Goal: Use online tool/utility: Utilize a website feature to perform a specific function

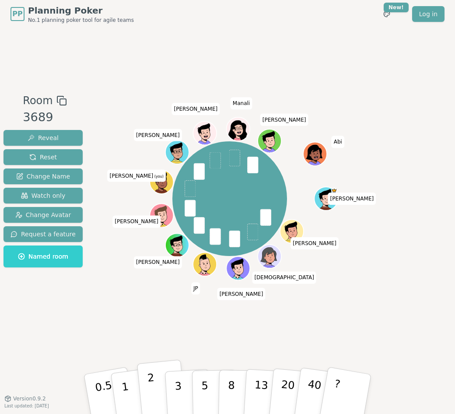
click at [153, 386] on p "2" at bounding box center [152, 395] width 11 height 48
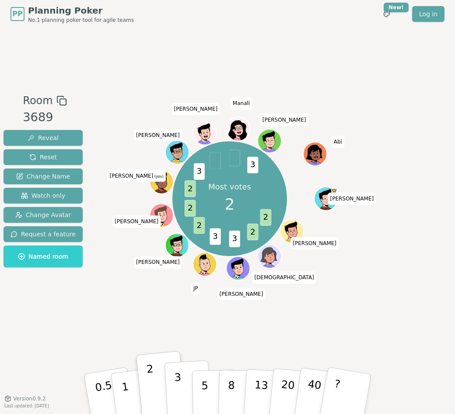
click at [181, 386] on button "3" at bounding box center [188, 394] width 48 height 68
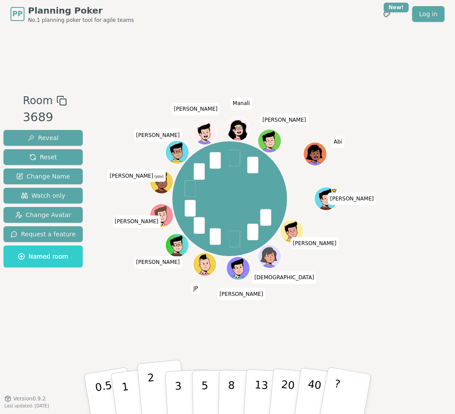
click at [146, 380] on button "2" at bounding box center [162, 394] width 50 height 70
click at [152, 389] on p "2" at bounding box center [152, 395] width 11 height 48
click at [148, 383] on p "2" at bounding box center [152, 395] width 11 height 48
click at [153, 391] on p "2" at bounding box center [152, 395] width 11 height 48
click at [158, 398] on button "2" at bounding box center [162, 394] width 50 height 70
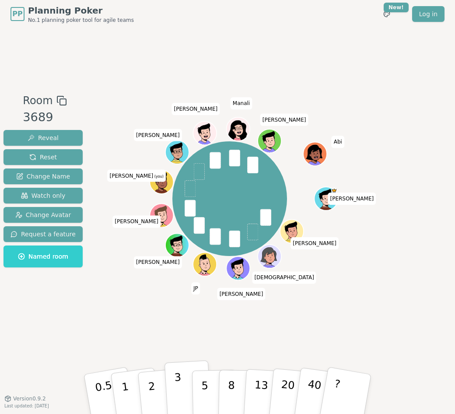
click at [180, 376] on button "3" at bounding box center [188, 394] width 48 height 68
click at [187, 379] on button "3" at bounding box center [188, 394] width 48 height 68
click at [205, 383] on p "5" at bounding box center [204, 393] width 7 height 47
click at [183, 375] on button "3" at bounding box center [188, 394] width 48 height 68
click at [183, 383] on button "3" at bounding box center [188, 394] width 48 height 68
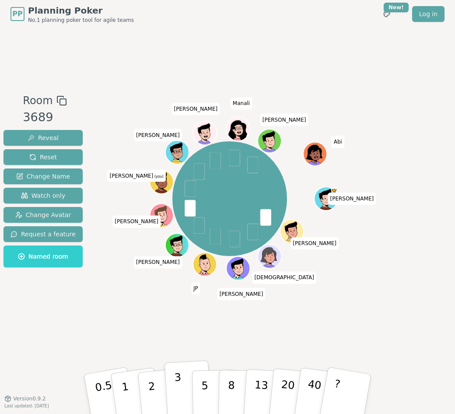
click at [186, 381] on button "3" at bounding box center [188, 394] width 48 height 68
click at [172, 387] on button "3" at bounding box center [188, 394] width 48 height 68
click at [179, 400] on p "3" at bounding box center [179, 395] width 10 height 48
click at [150, 392] on p "2" at bounding box center [152, 395] width 11 height 48
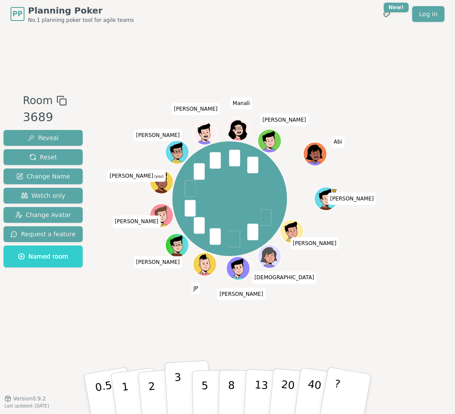
click at [179, 376] on p "3" at bounding box center [179, 395] width 10 height 48
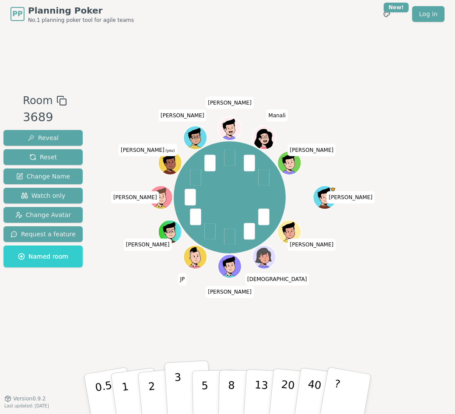
click at [177, 388] on p "3" at bounding box center [179, 395] width 10 height 48
